Goal: Task Accomplishment & Management: Manage account settings

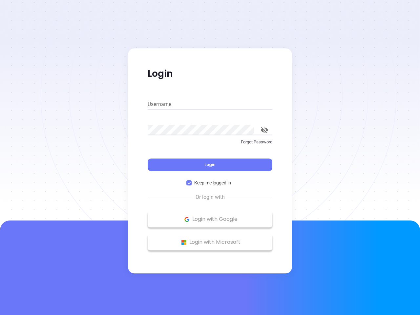
click at [210, 158] on div "Login" at bounding box center [210, 161] width 125 height 20
click at [210, 104] on input "Username" at bounding box center [210, 104] width 125 height 11
click at [265, 130] on icon "toggle password visibility" at bounding box center [264, 130] width 7 height 6
click at [210, 165] on span "Login" at bounding box center [210, 165] width 11 height 6
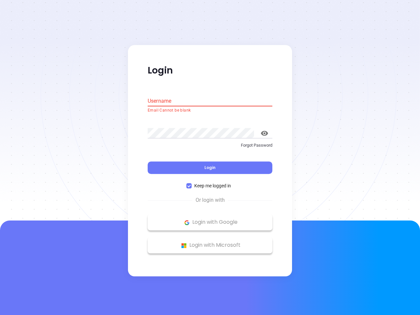
click at [210, 183] on span "Keep me logged in" at bounding box center [213, 186] width 42 height 7
click at [192, 184] on input "Keep me logged in" at bounding box center [189, 186] width 5 height 5
checkbox input "false"
click at [210, 219] on p "Login with Google" at bounding box center [210, 223] width 118 height 10
click at [210, 242] on p "Login with Microsoft" at bounding box center [210, 246] width 118 height 10
